Goal: Information Seeking & Learning: Compare options

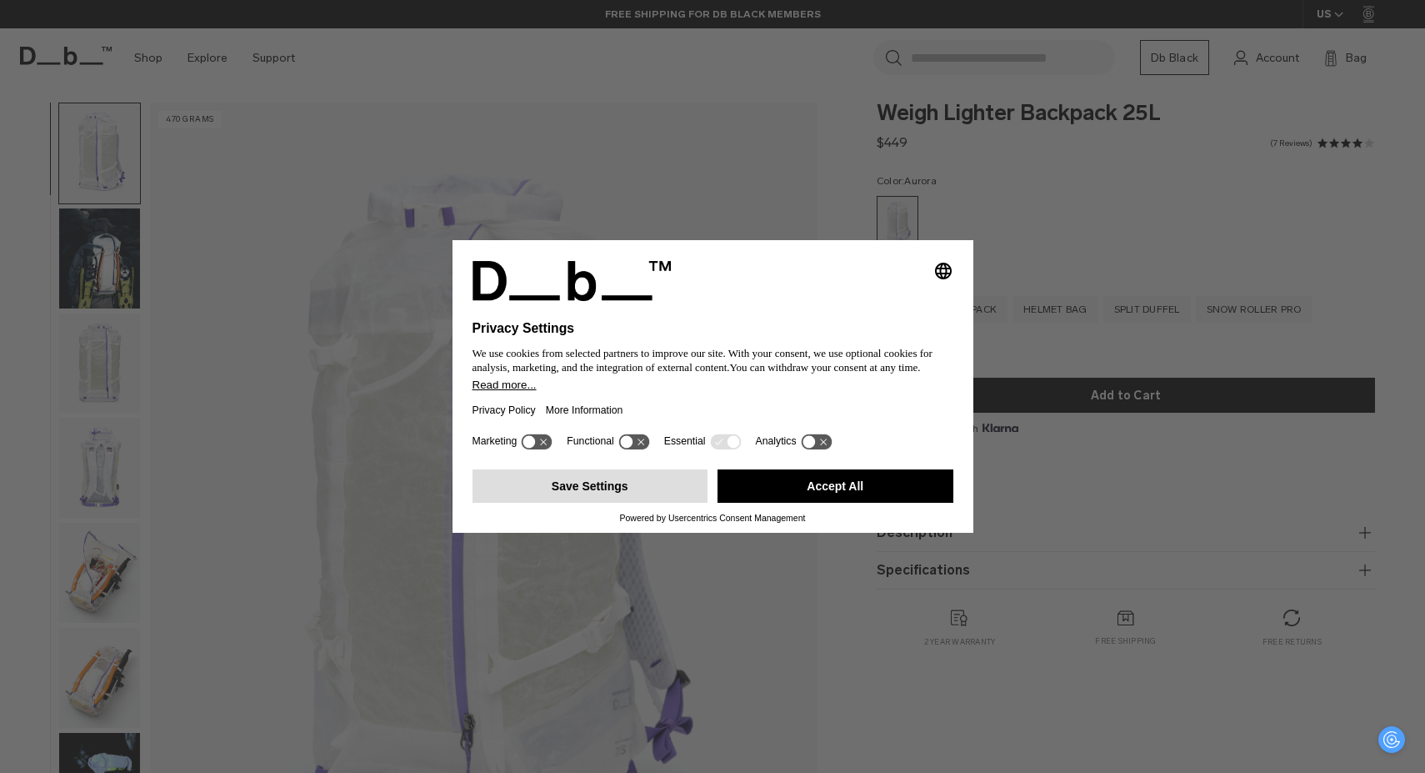
click at [602, 484] on button "Save Settings" at bounding box center [591, 485] width 236 height 33
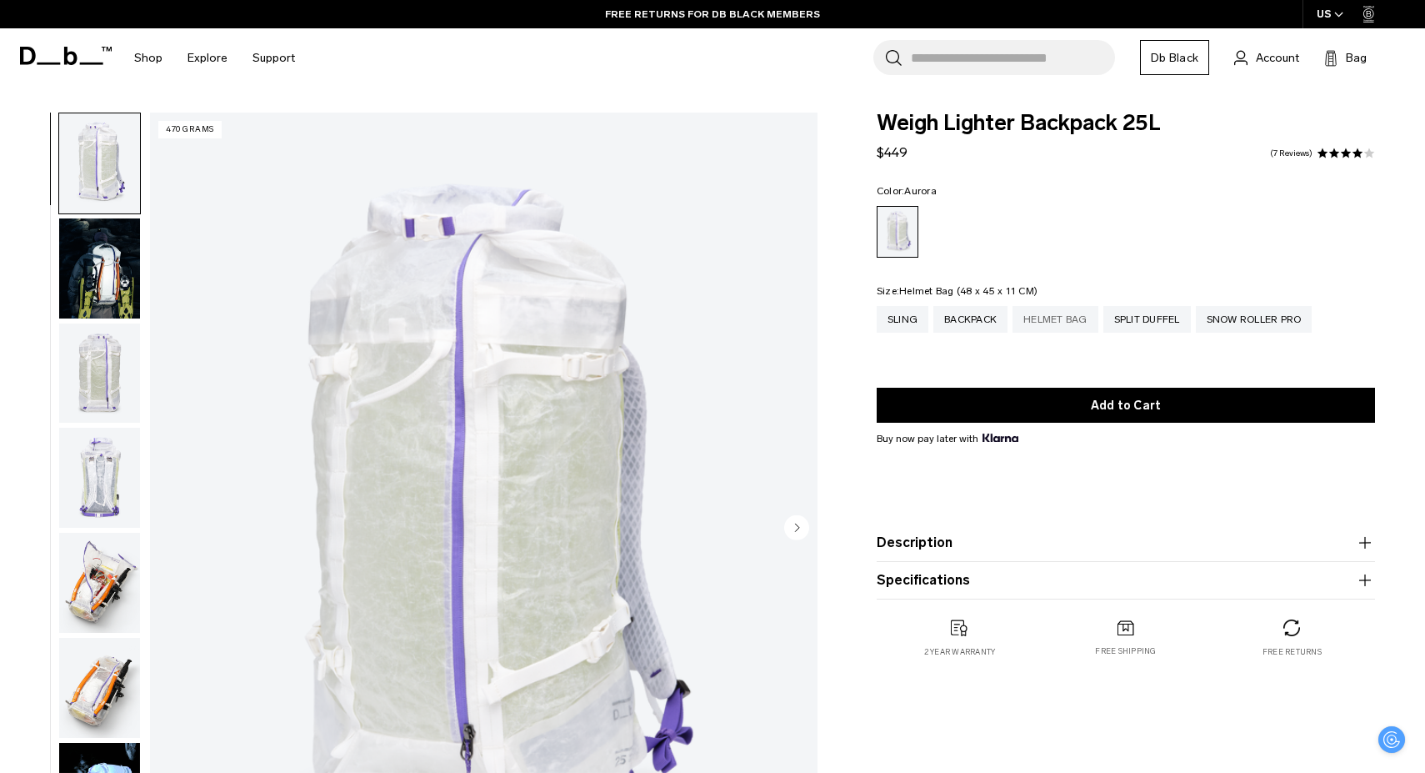
click at [1053, 323] on div "Helmet Bag" at bounding box center [1056, 319] width 86 height 27
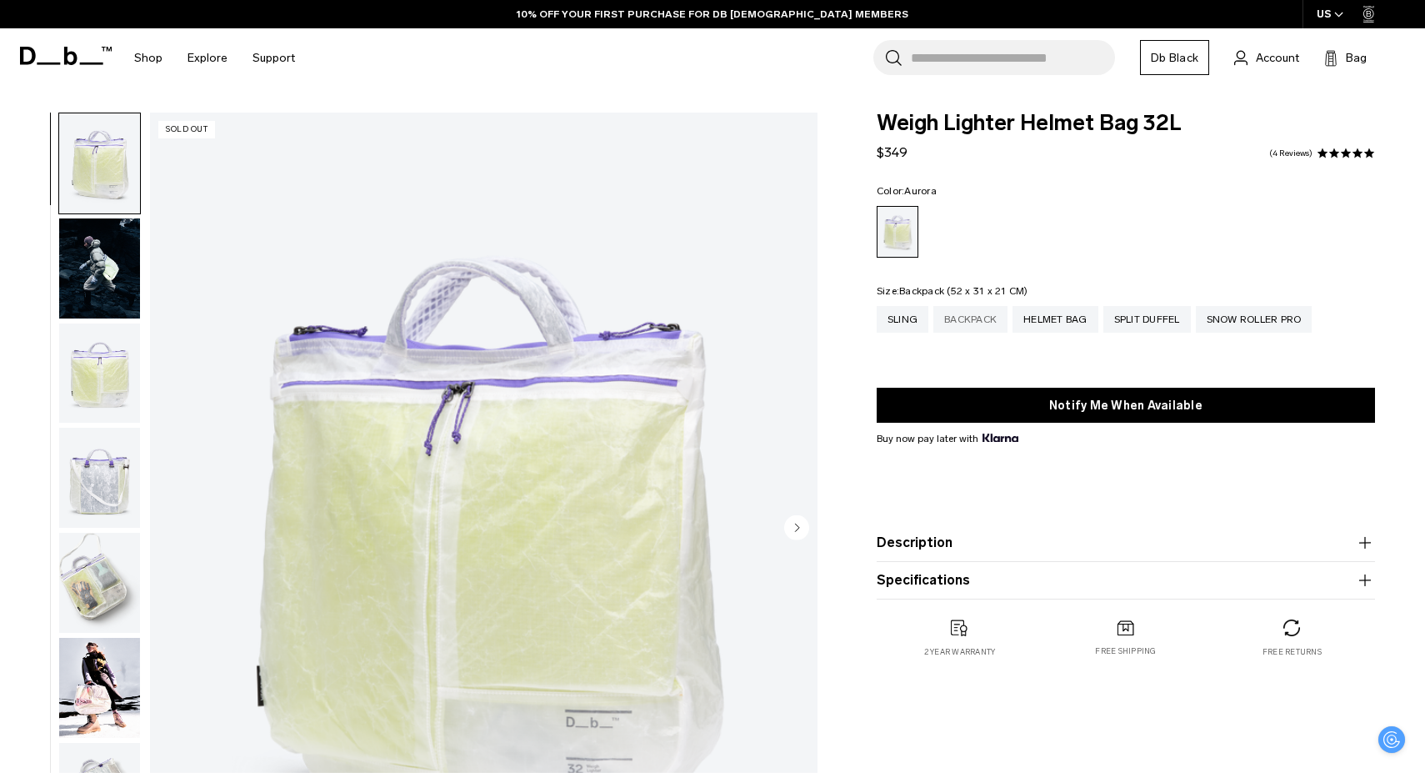
click at [976, 323] on div "Backpack" at bounding box center [970, 319] width 74 height 27
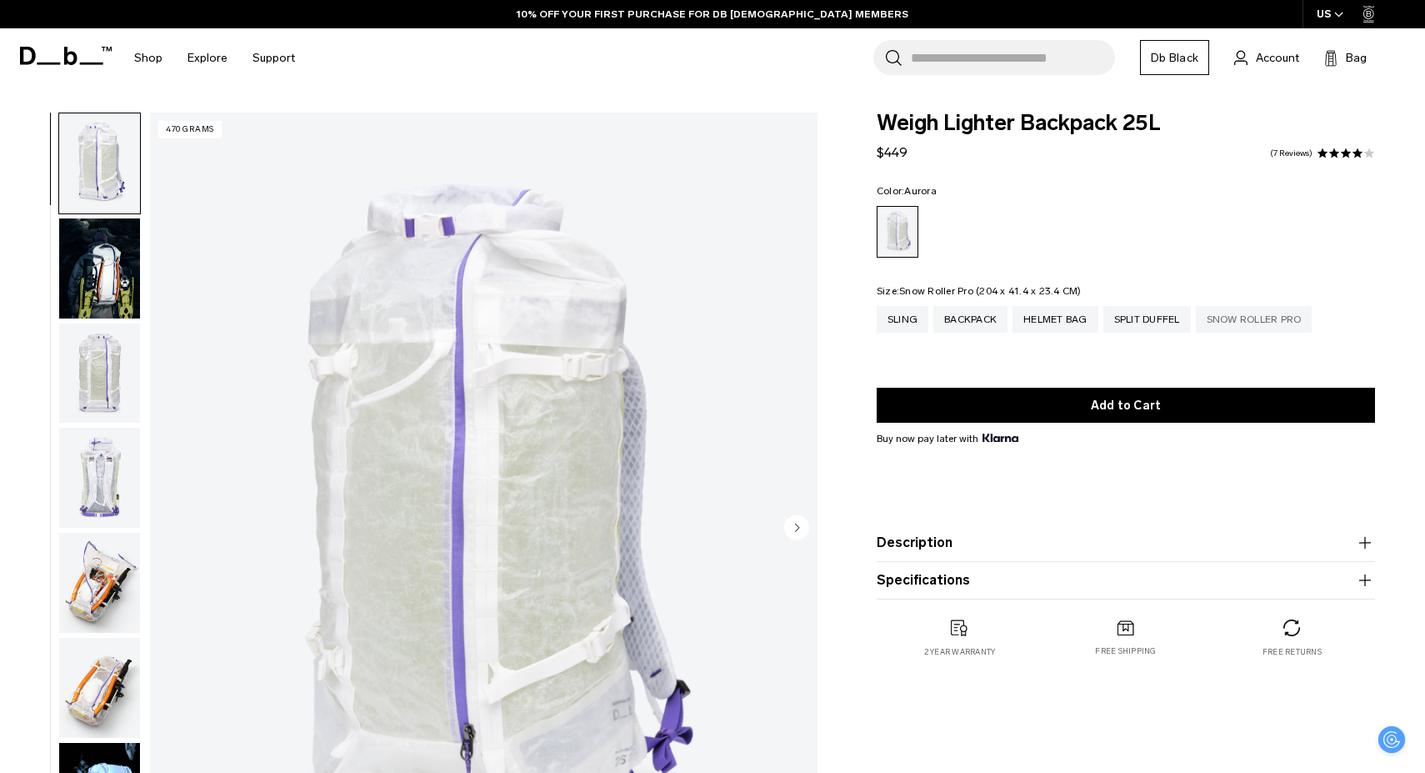
click at [1227, 310] on div "Snow Roller Pro" at bounding box center [1254, 319] width 117 height 27
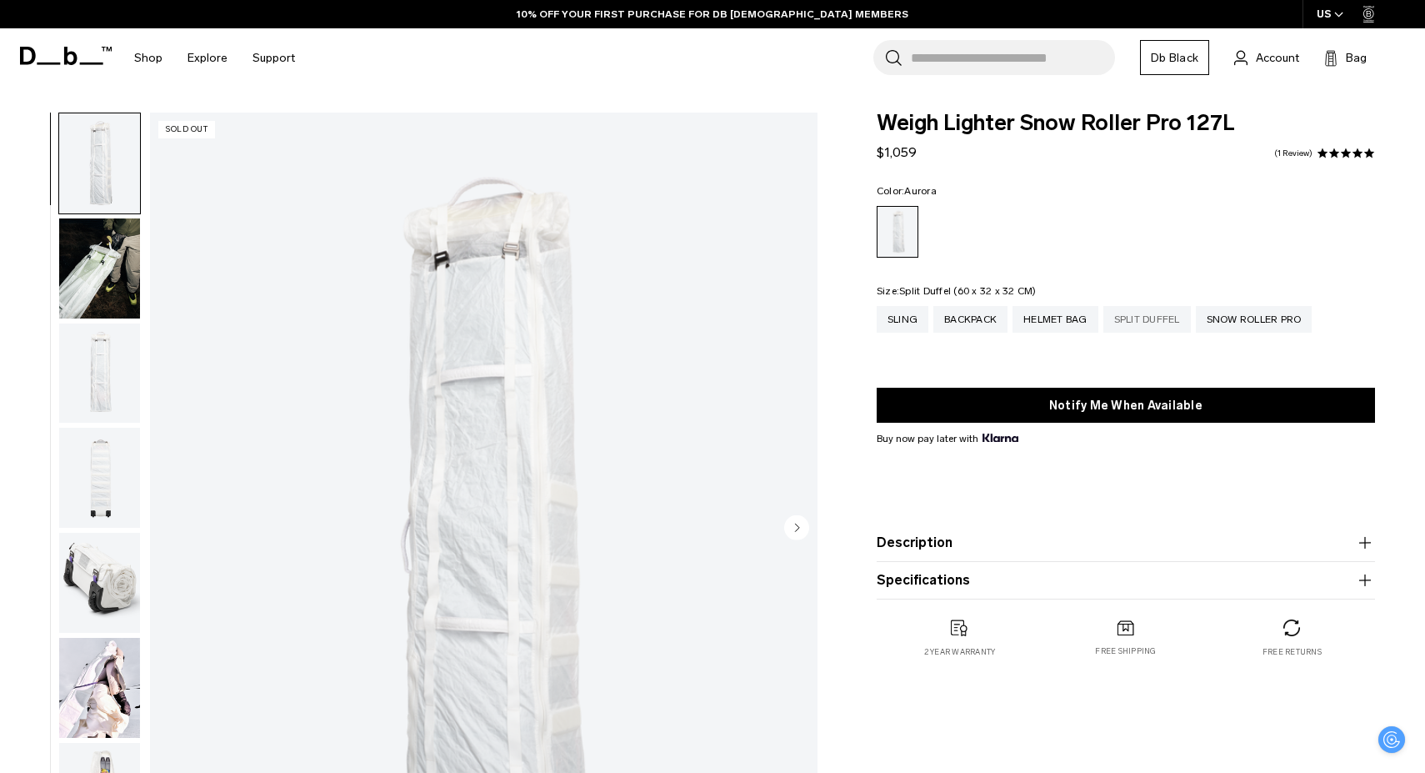
click at [1170, 320] on div "Split Duffel" at bounding box center [1147, 319] width 88 height 27
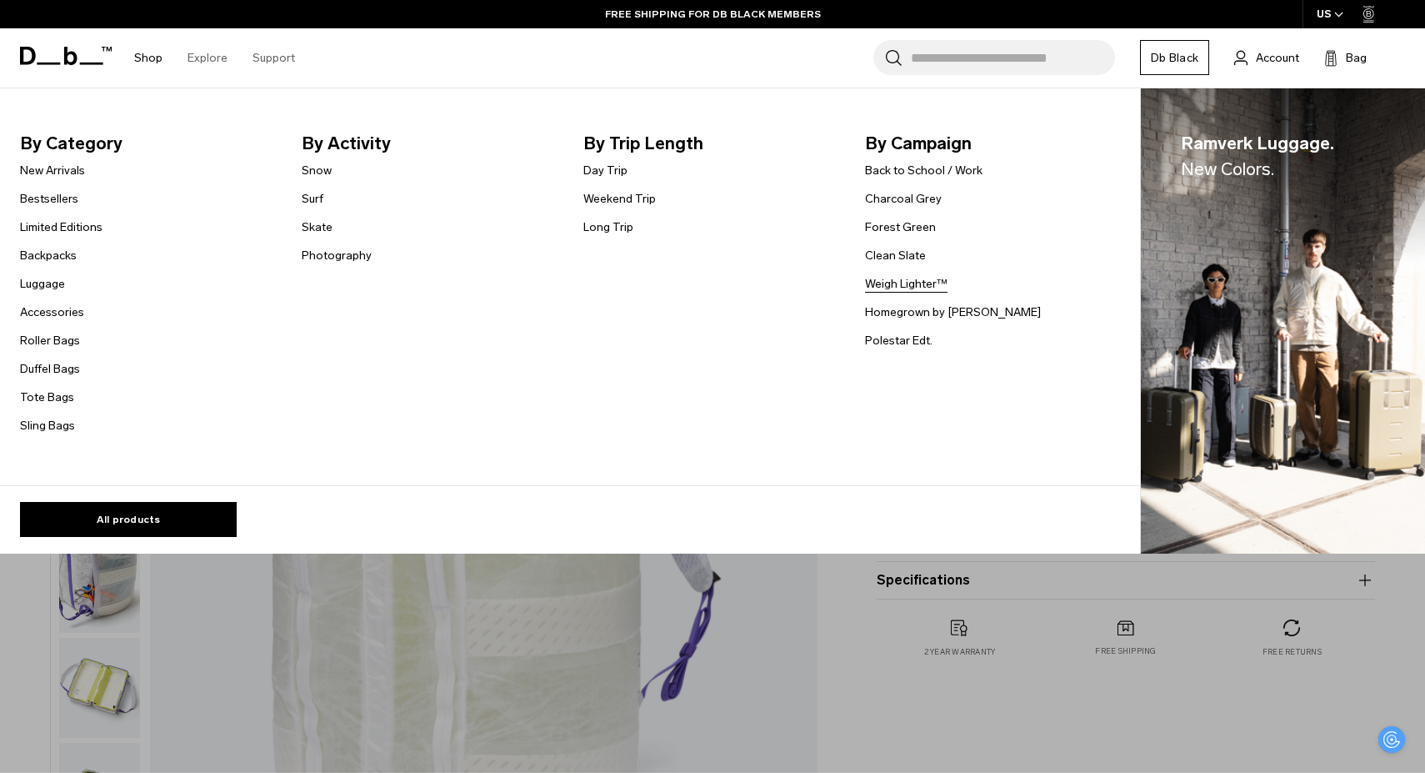
click at [903, 288] on link "Weigh Lighter™" at bounding box center [906, 284] width 83 height 18
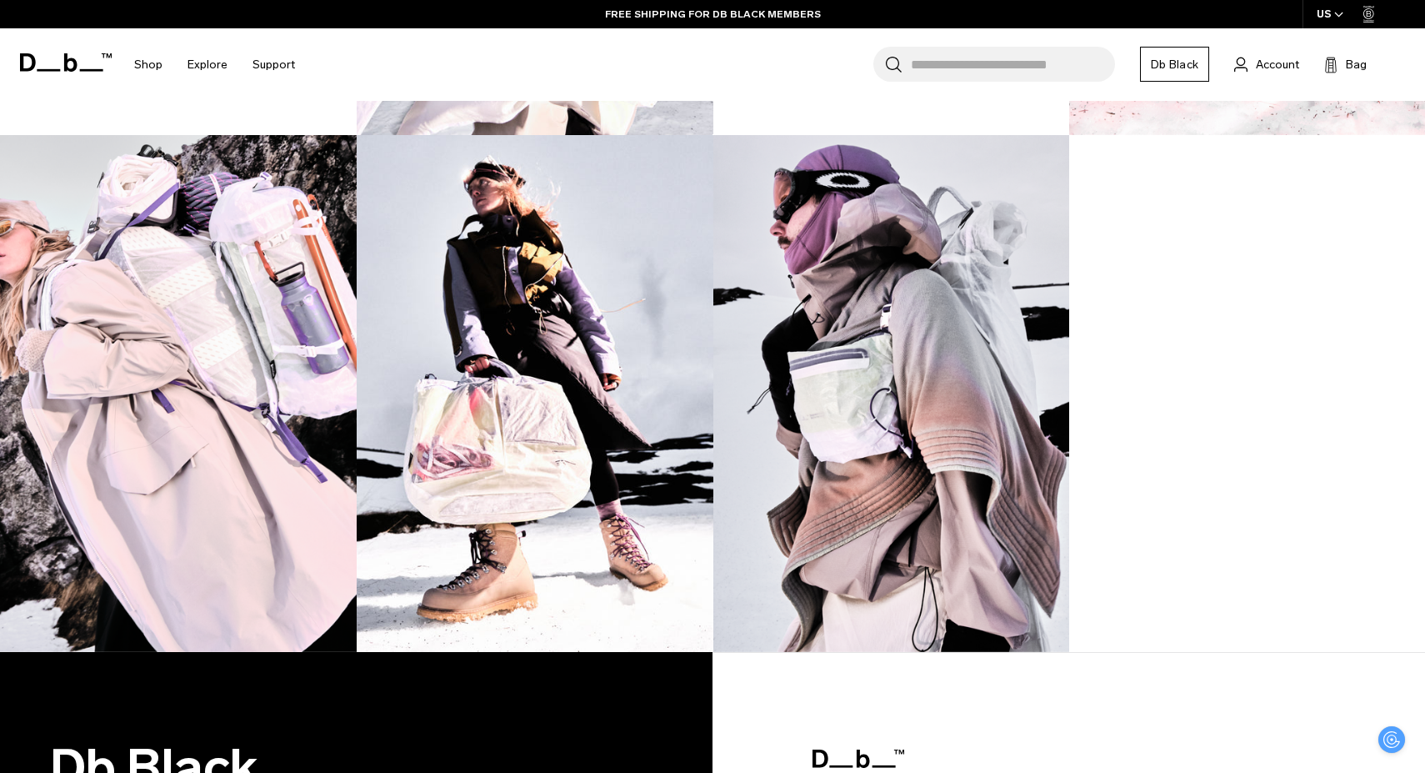
scroll to position [1518, 0]
